Goal: Navigation & Orientation: Find specific page/section

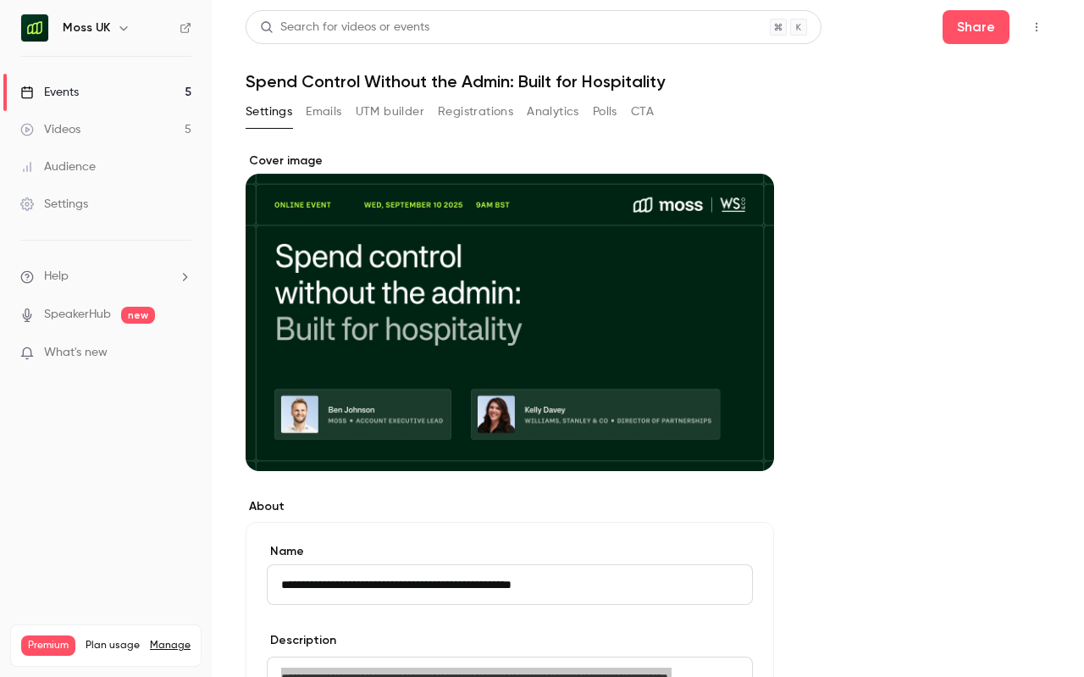
scroll to position [312, 0]
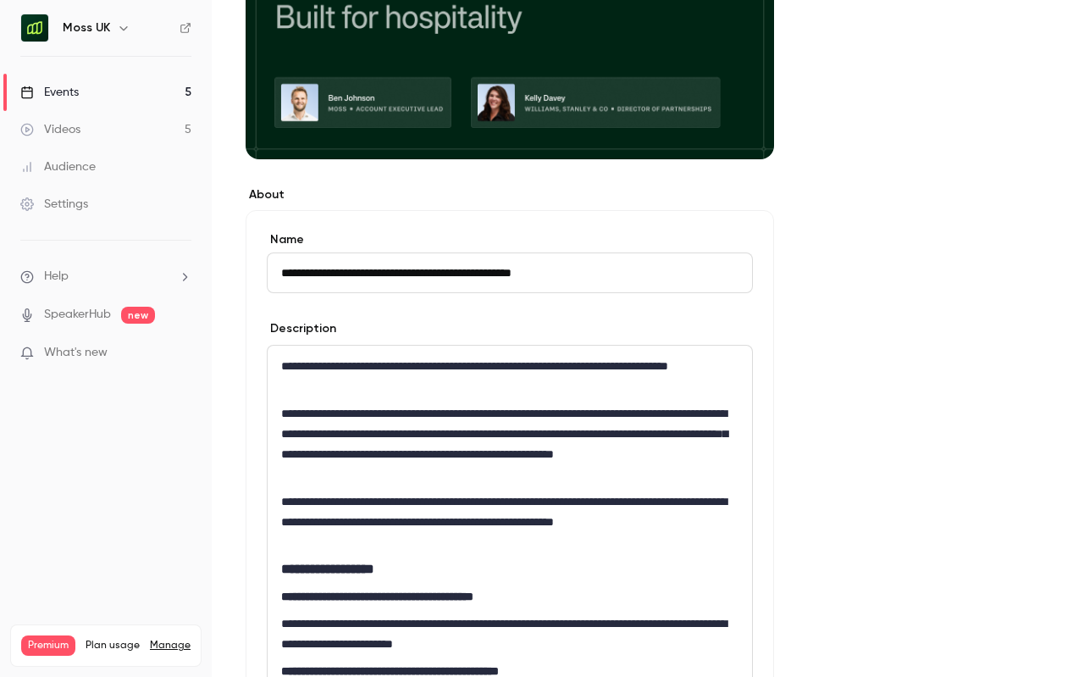
click at [95, 25] on h6 "Moss UK" at bounding box center [86, 27] width 47 height 17
click at [113, 25] on button "button" at bounding box center [123, 28] width 20 height 20
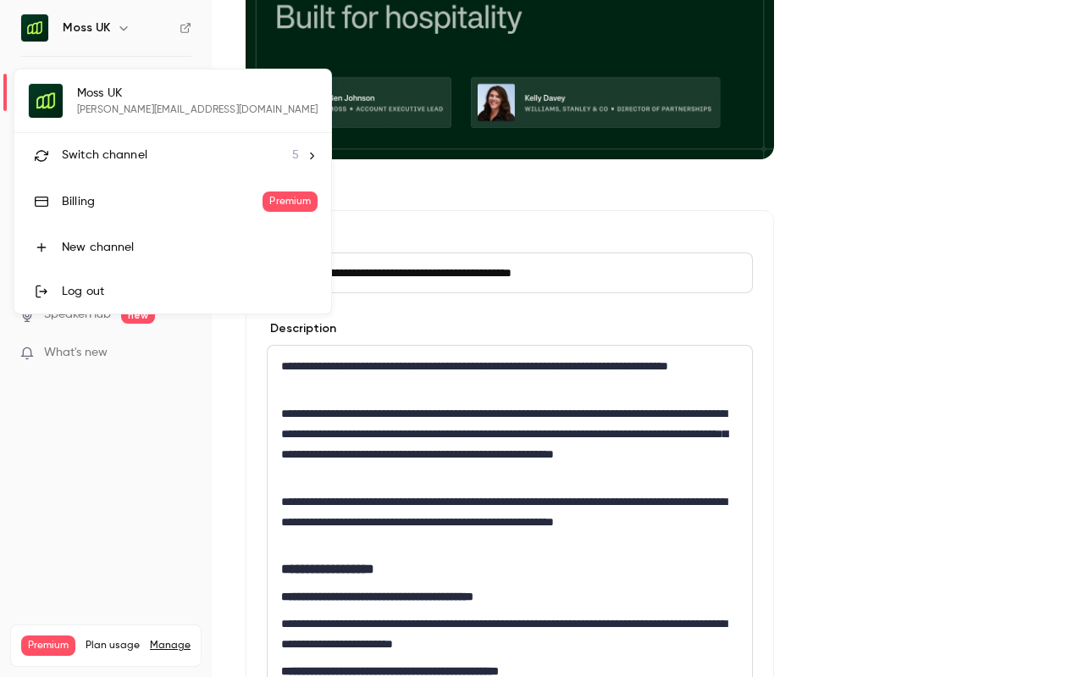
click at [835, 86] on div at bounding box center [542, 338] width 1084 height 677
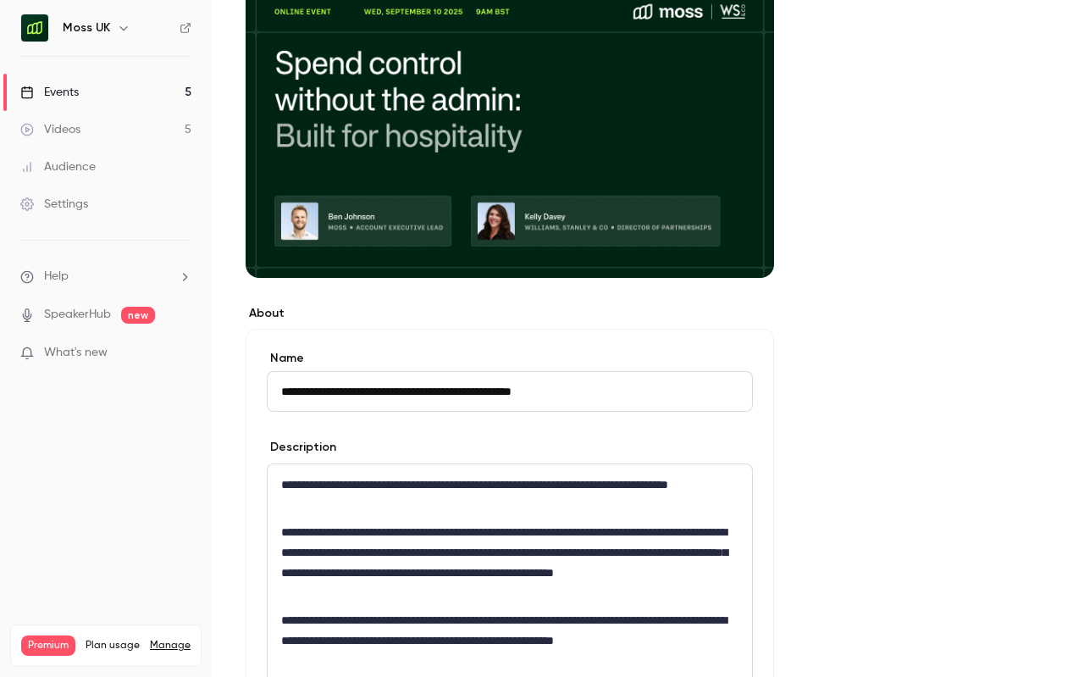
scroll to position [174, 0]
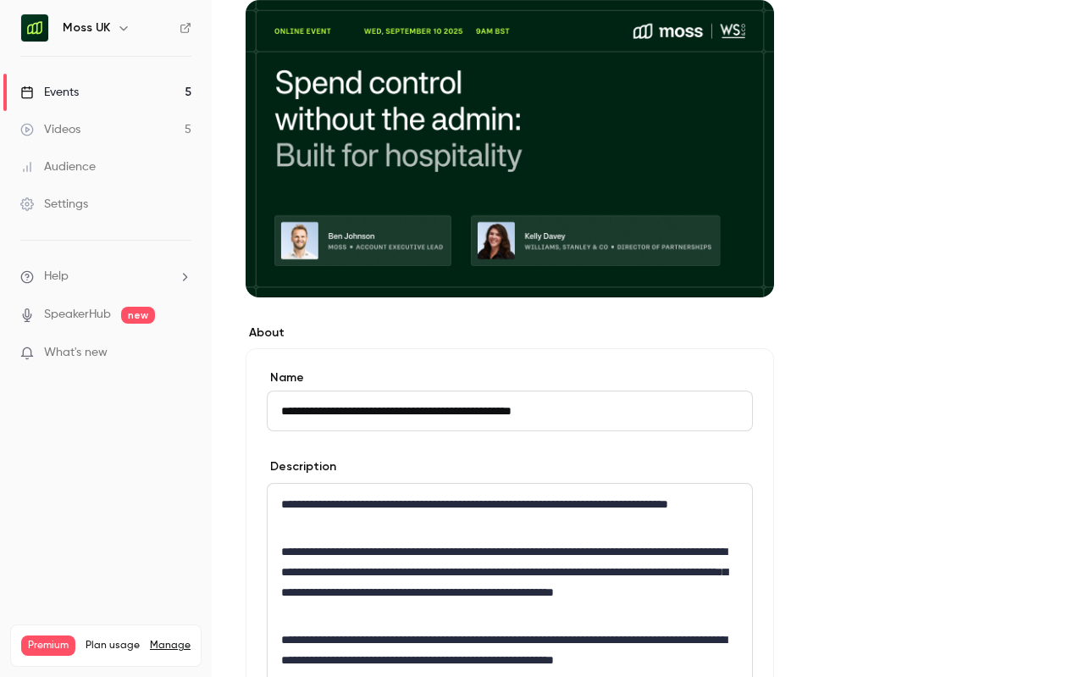
click at [113, 22] on button "button" at bounding box center [123, 28] width 20 height 20
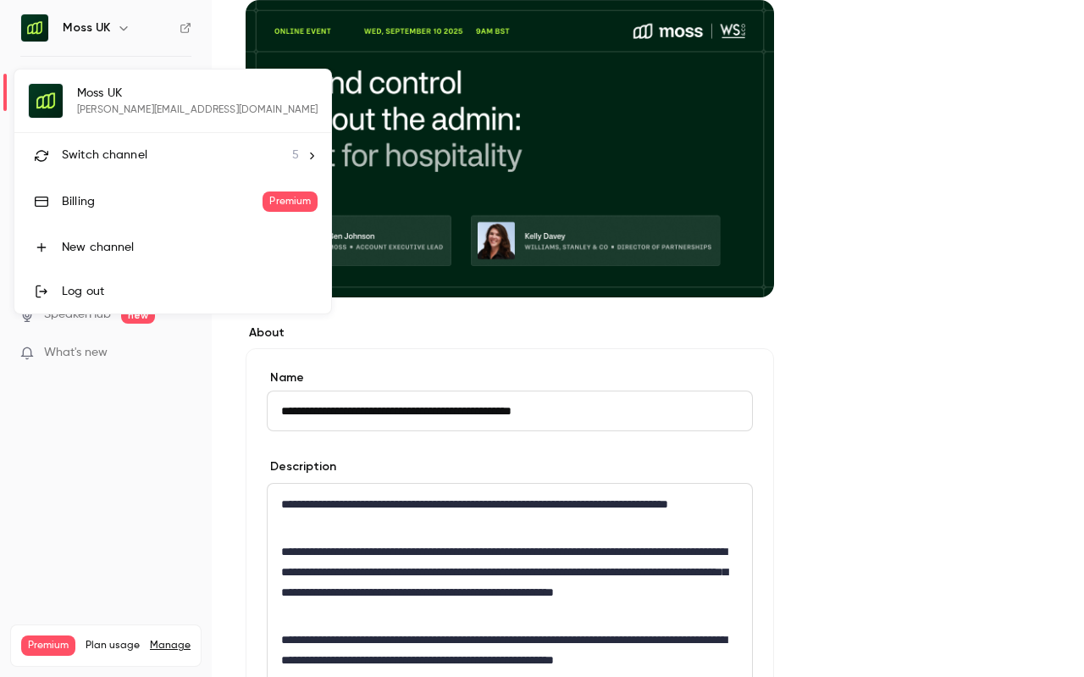
click at [106, 146] on li "Switch channel 5" at bounding box center [172, 155] width 317 height 45
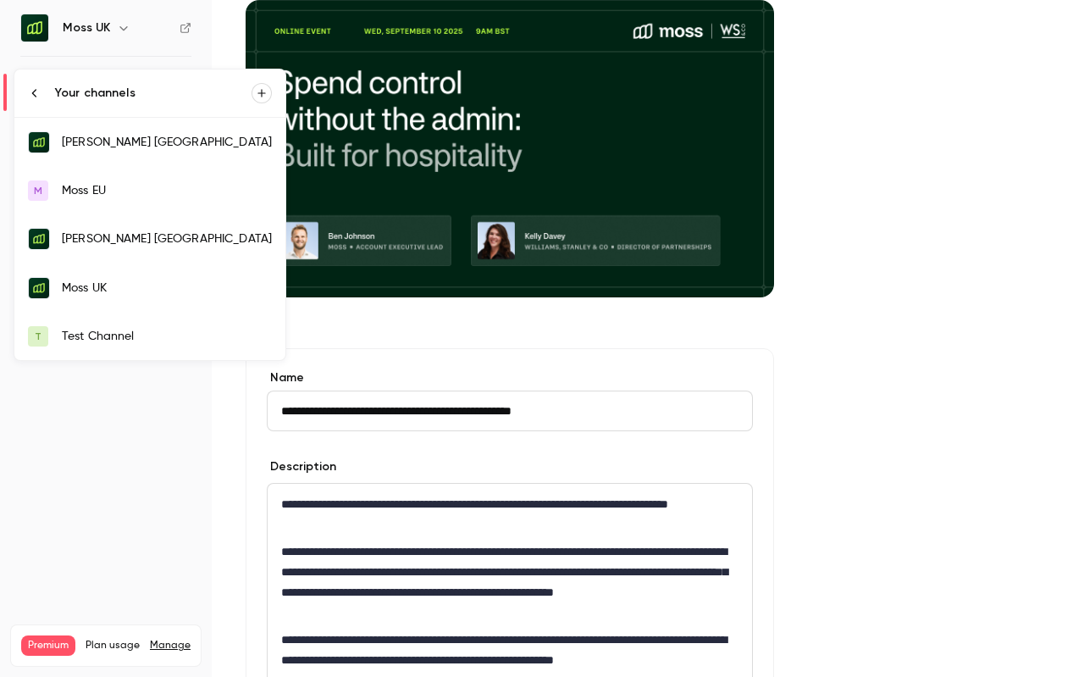
click at [135, 150] on div "[PERSON_NAME] [GEOGRAPHIC_DATA]" at bounding box center [167, 142] width 210 height 17
